Goal: Task Accomplishment & Management: Complete application form

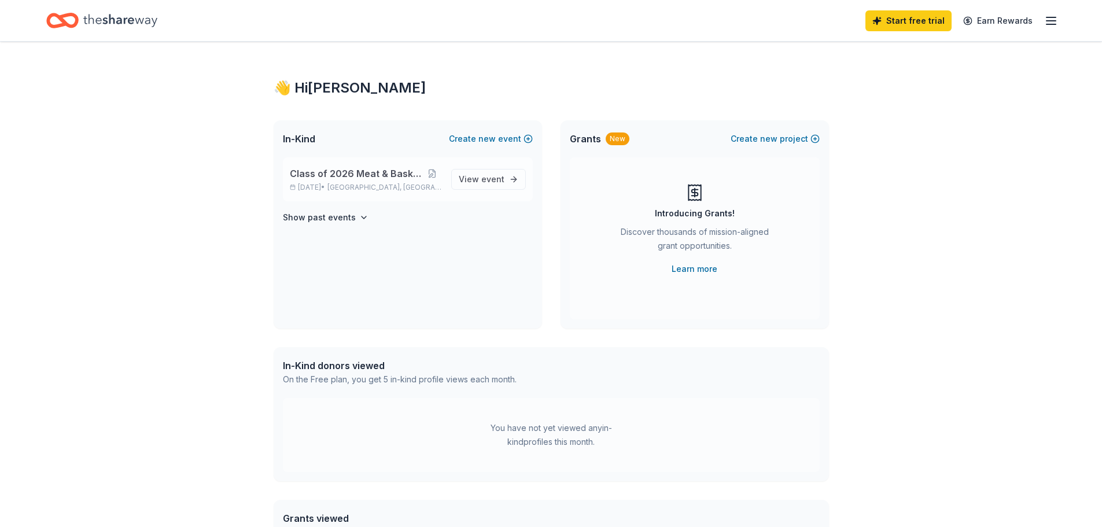
click at [410, 181] on div "Class of 2026 Meat & Basket Raffle [DATE] • [GEOGRAPHIC_DATA], [GEOGRAPHIC_DATA]" at bounding box center [366, 179] width 152 height 25
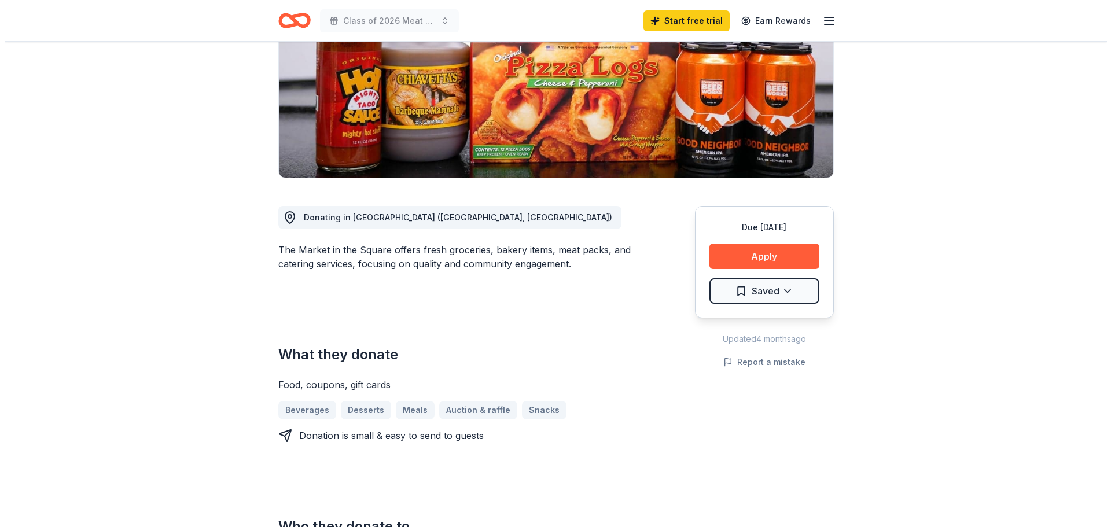
scroll to position [231, 0]
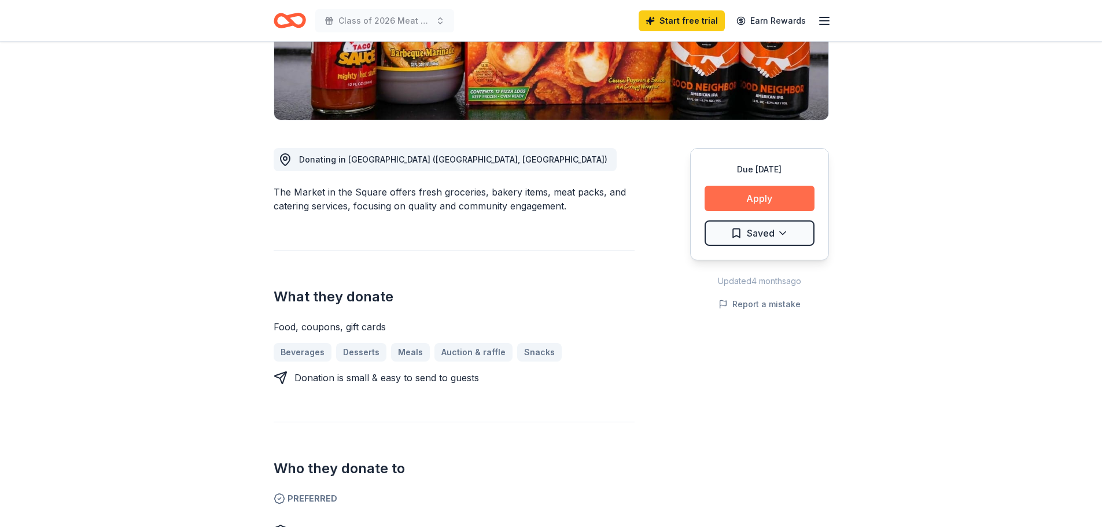
click at [731, 197] on button "Apply" at bounding box center [760, 198] width 110 height 25
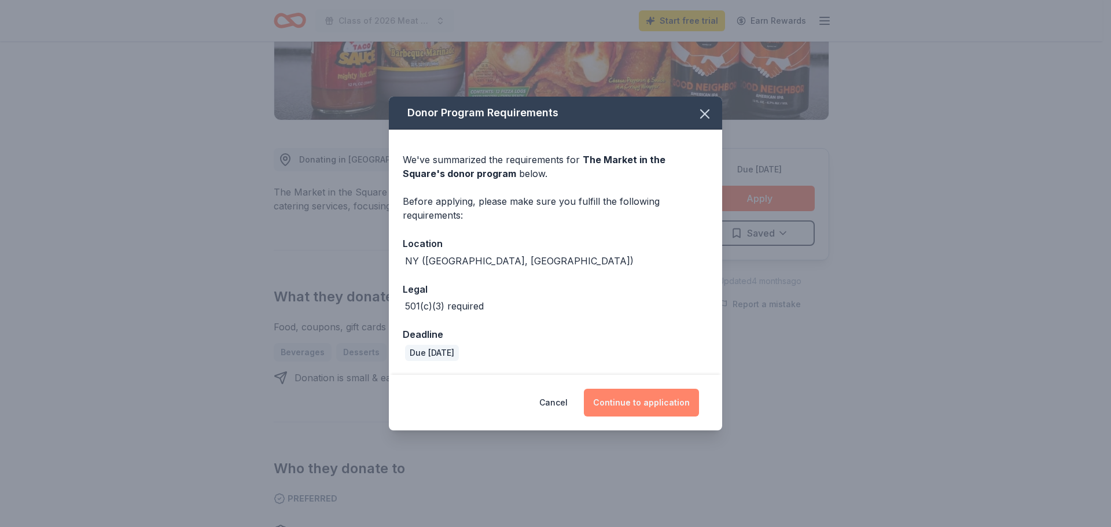
click at [655, 406] on button "Continue to application" at bounding box center [641, 403] width 115 height 28
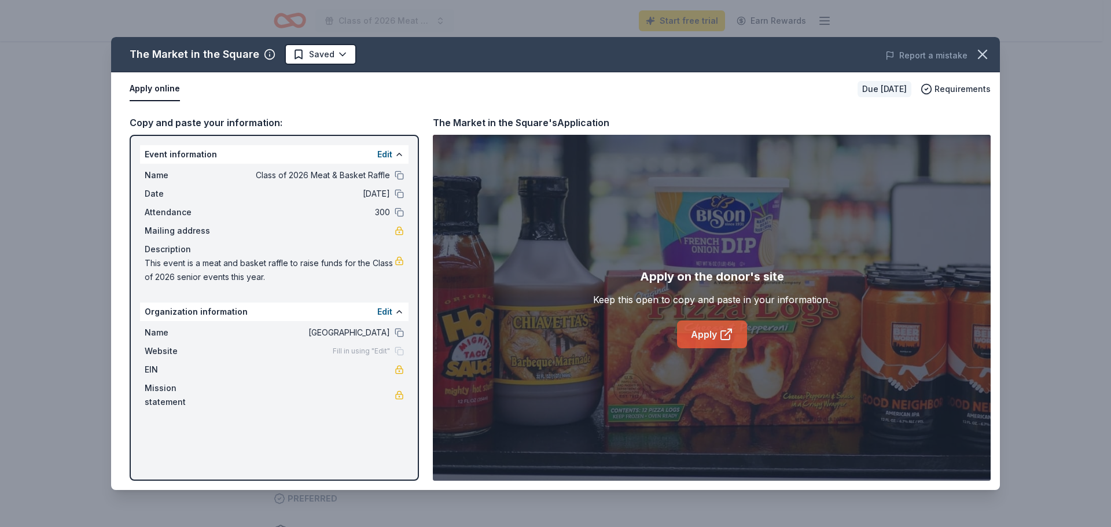
click at [707, 344] on link "Apply" at bounding box center [712, 334] width 70 height 28
